Goal: Information Seeking & Learning: Learn about a topic

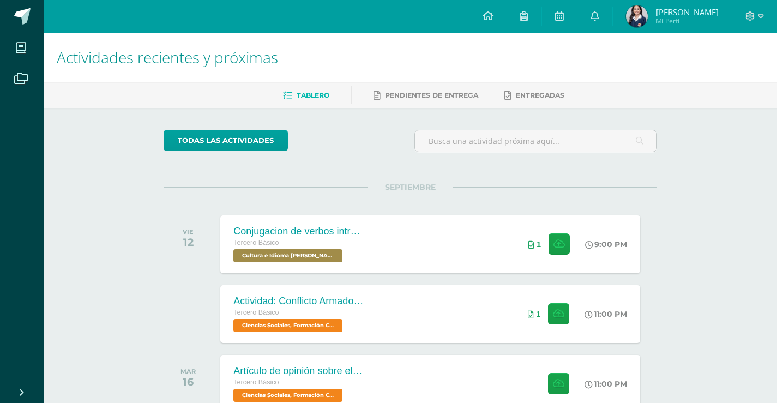
click at [696, 310] on div "Actividades recientes y próximas Tablero Pendientes de entrega Entregadas todas…" at bounding box center [411, 362] width 734 height 658
click at [17, 18] on span at bounding box center [22, 16] width 16 height 16
click at [441, 224] on div "Conjugacion de verbos intransitivo, tiempo pasado en Kaqchikel Tercero Básico C…" at bounding box center [431, 244] width 424 height 58
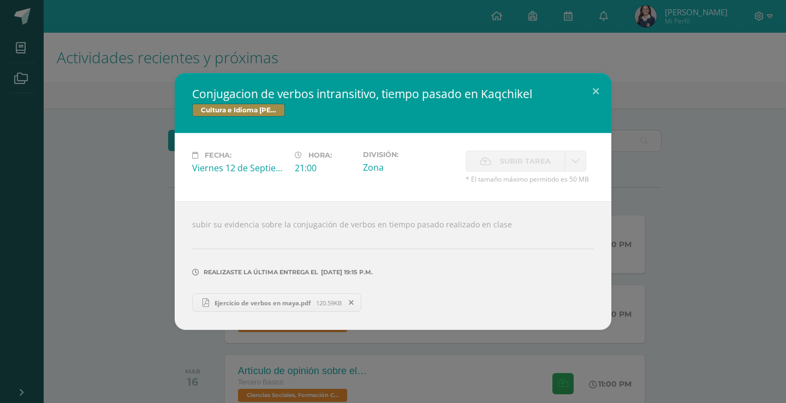
click at [667, 202] on div "Conjugacion de verbos intransitivo, tiempo pasado en Kaqchikel Cultura e Idioma…" at bounding box center [392, 201] width 777 height 257
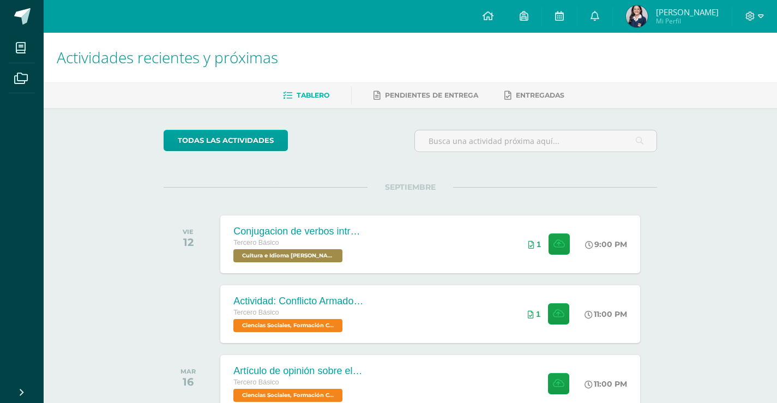
drag, startPoint x: 29, startPoint y: 7, endPoint x: 125, endPoint y: 38, distance: 101.1
click at [30, 7] on link at bounding box center [22, 16] width 44 height 33
